Goal: Task Accomplishment & Management: Use online tool/utility

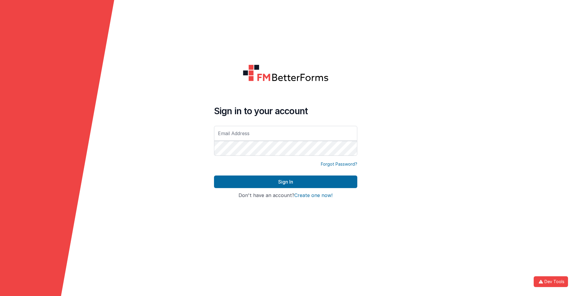
click at [285, 133] on input "text" at bounding box center [285, 133] width 143 height 15
type input "[PERSON_NAME][EMAIL_ADDRESS][DOMAIN_NAME]"
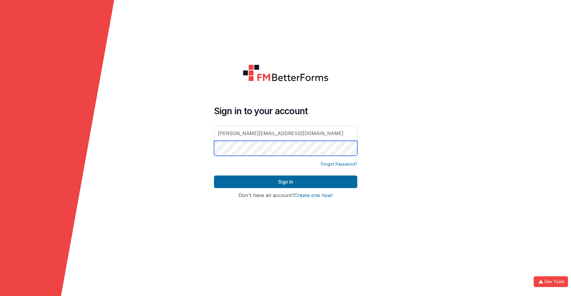
click at [214, 175] on button "Sign In" at bounding box center [285, 181] width 143 height 13
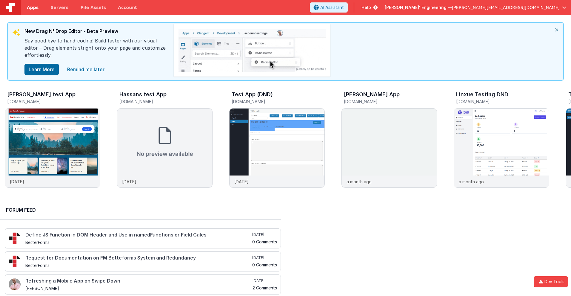
click at [33, 7] on span "Apps" at bounding box center [33, 7] width 12 height 6
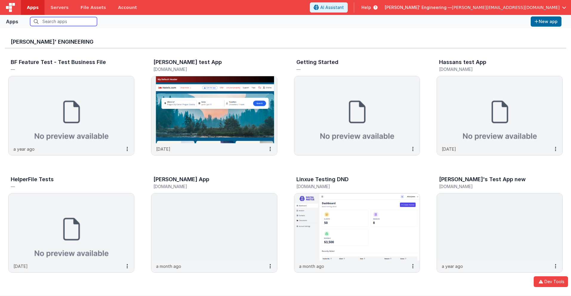
click at [64, 21] on input "text" at bounding box center [63, 21] width 67 height 9
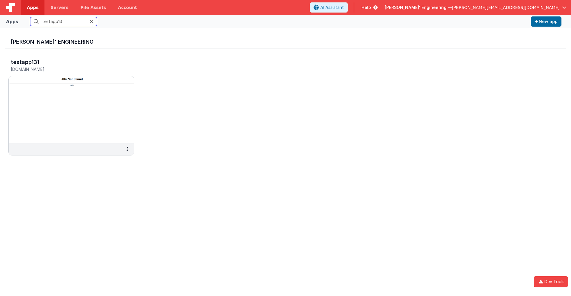
type input "testapp131"
click at [65, 69] on h5 "testapp131.fmbetterforms.com" at bounding box center [65, 69] width 109 height 4
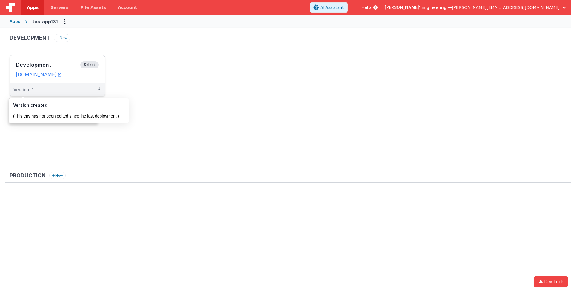
click at [23, 90] on div "Version: 1" at bounding box center [23, 90] width 20 height 6
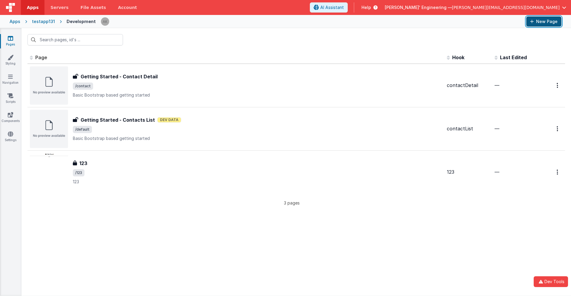
click at [544, 21] on button "New Page" at bounding box center [543, 21] width 35 height 10
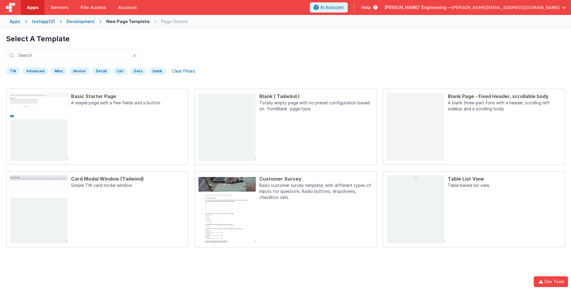
scroll to position [28, 0]
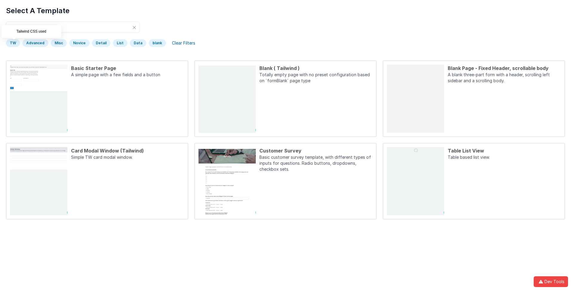
click at [13, 43] on div "TW" at bounding box center [13, 43] width 14 height 8
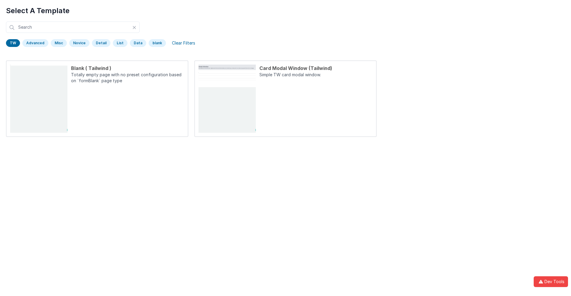
click at [13, 43] on div "TW" at bounding box center [13, 43] width 14 height 8
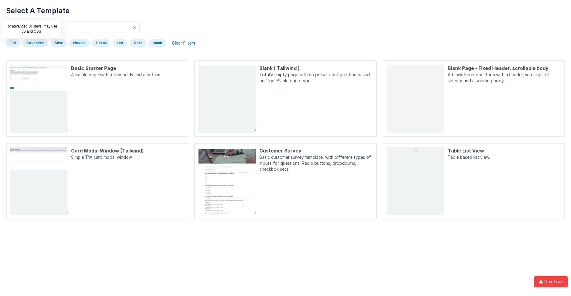
click at [35, 43] on div "Advanced" at bounding box center [35, 43] width 26 height 8
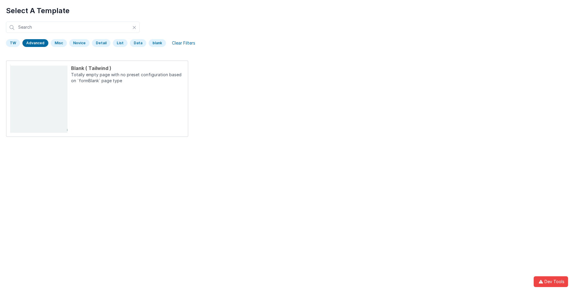
click at [35, 43] on div "Advanced" at bounding box center [35, 43] width 26 height 8
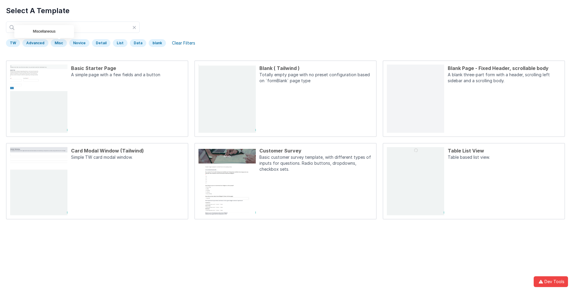
click at [58, 43] on div "Misc" at bounding box center [59, 43] width 16 height 8
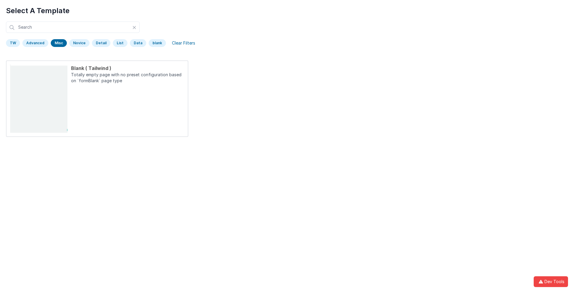
click at [58, 43] on div "Misc" at bounding box center [59, 43] width 16 height 8
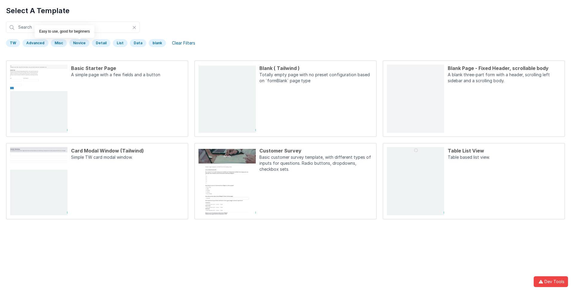
click at [78, 43] on div "Novice" at bounding box center [79, 43] width 20 height 8
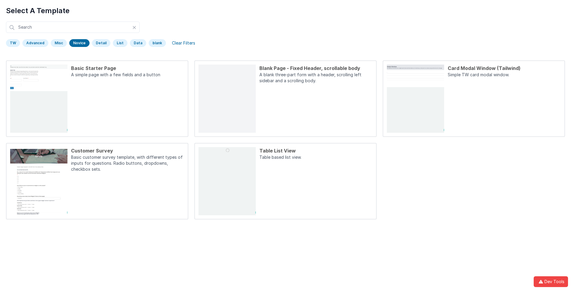
click at [78, 43] on div "Novice" at bounding box center [79, 43] width 20 height 8
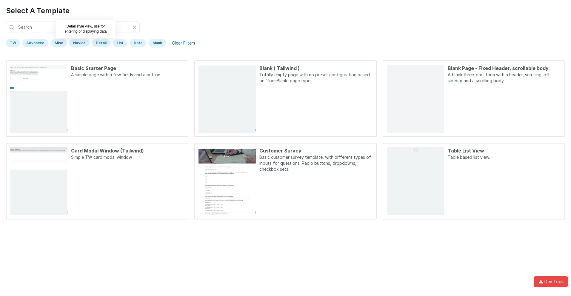
click at [99, 43] on div "Detail" at bounding box center [101, 43] width 19 height 8
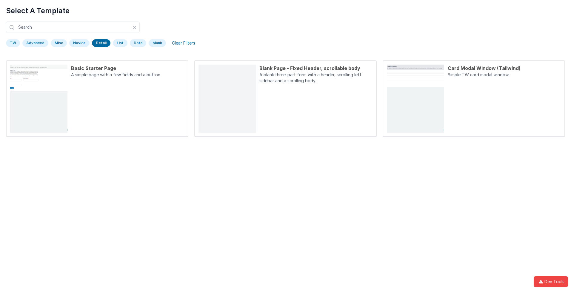
click at [99, 43] on div "Detail" at bounding box center [101, 43] width 19 height 8
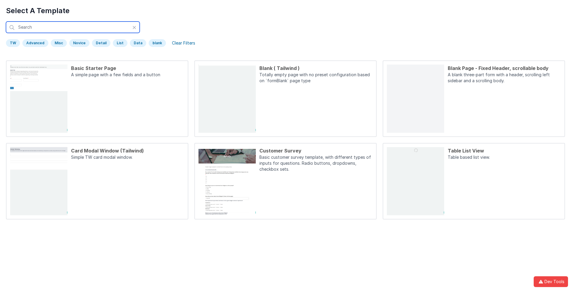
click at [73, 27] on input "text" at bounding box center [73, 26] width 134 height 11
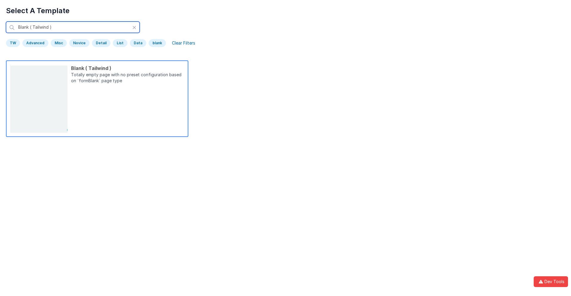
type input "Blank ( Tailwind )"
click at [127, 78] on p "Totally empty page with no preset configuration based on `formBlank` page type" at bounding box center [127, 78] width 113 height 13
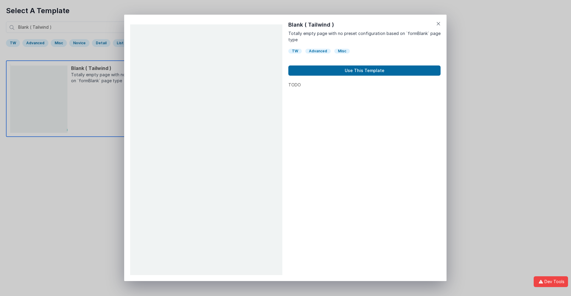
scroll to position [5, 0]
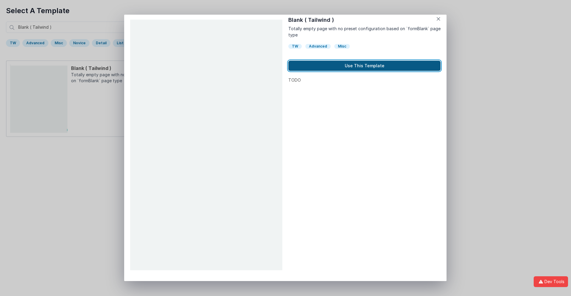
click at [365, 66] on button "Use This Template" at bounding box center [364, 66] width 152 height 10
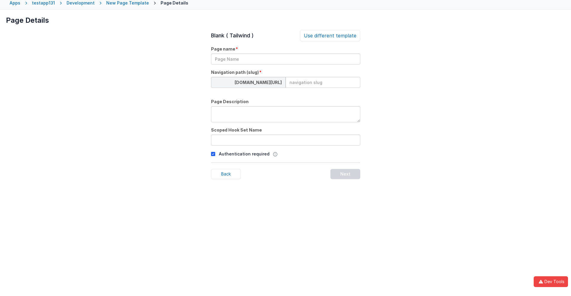
scroll to position [28, 0]
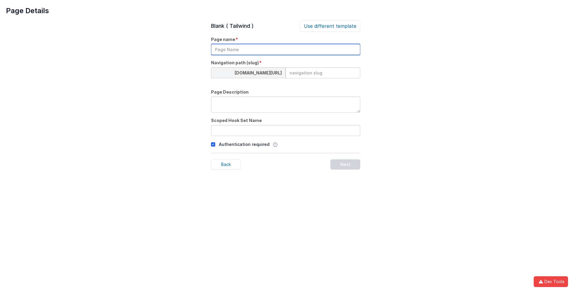
click at [285, 49] on input "text" at bounding box center [285, 49] width 149 height 11
type input "TestPage"
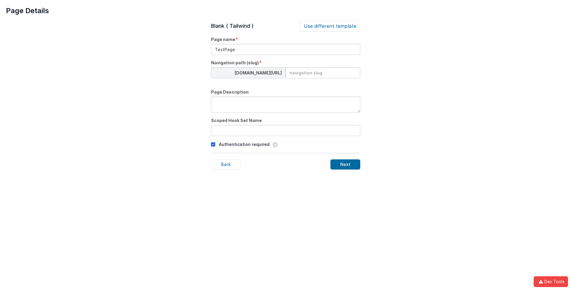
click at [285, 105] on textarea at bounding box center [285, 104] width 149 height 16
type textarea "testpage"
click at [285, 105] on textarea at bounding box center [285, 104] width 149 height 16
type textarea "Test Description"
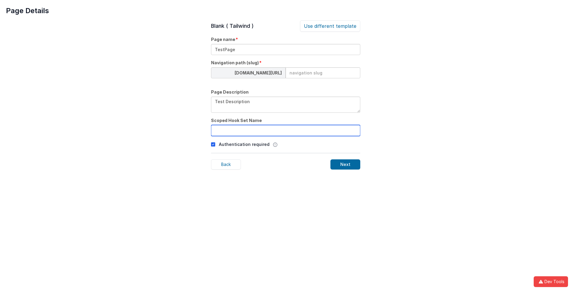
click at [285, 130] on input "text" at bounding box center [285, 130] width 149 height 11
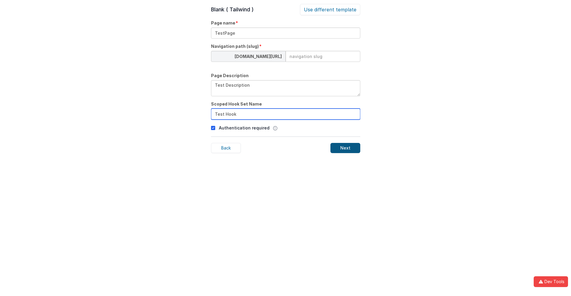
type input "Test Hook"
click at [345, 148] on div "Next" at bounding box center [346, 148] width 30 height 10
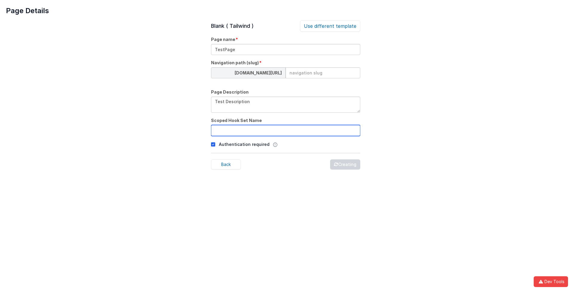
click at [285, 130] on input "text" at bounding box center [285, 130] width 149 height 11
type input "TestPage"
